Goal: Navigation & Orientation: Find specific page/section

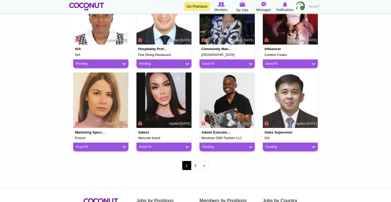
scroll to position [410, 0]
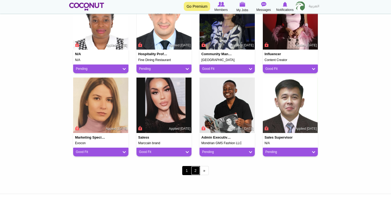
click at [196, 170] on link "2" at bounding box center [195, 170] width 9 height 9
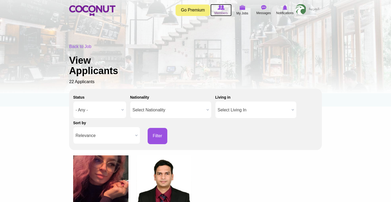
click at [227, 9] on icon at bounding box center [221, 8] width 20 height 6
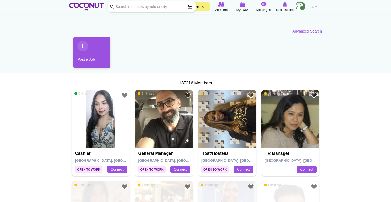
scroll to position [32, 0]
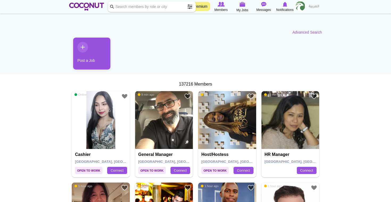
click at [179, 113] on img at bounding box center [164, 120] width 58 height 58
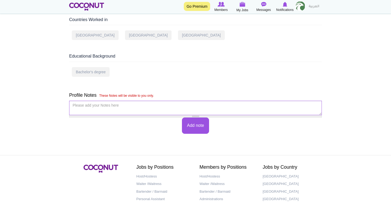
scroll to position [257, 0]
click at [82, 6] on img at bounding box center [86, 7] width 35 height 8
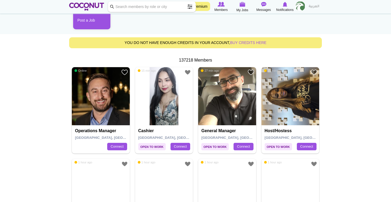
scroll to position [74, 0]
